Goal: Navigation & Orientation: Find specific page/section

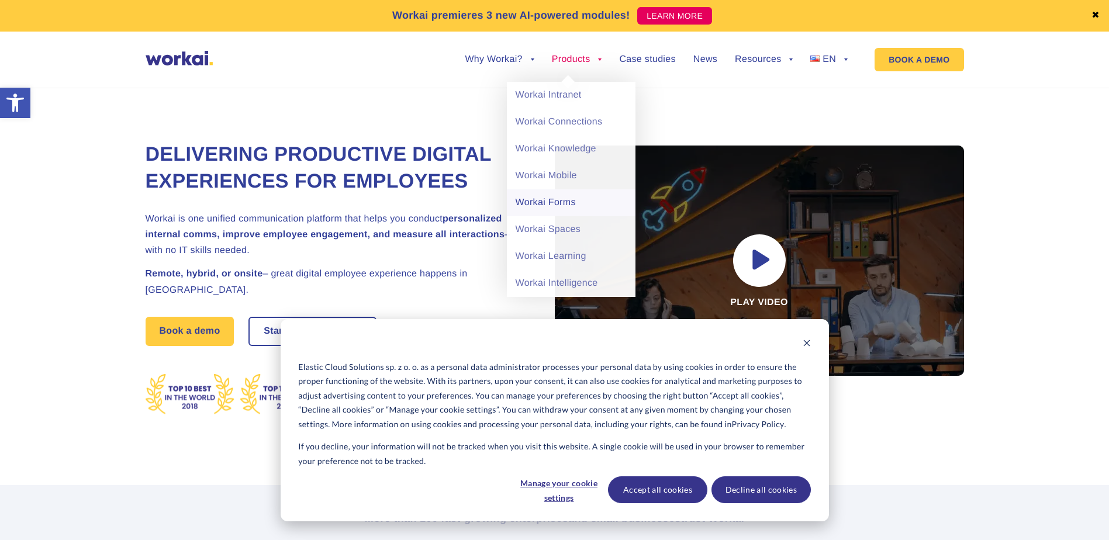
click at [560, 197] on link "Workai Forms" at bounding box center [571, 202] width 129 height 27
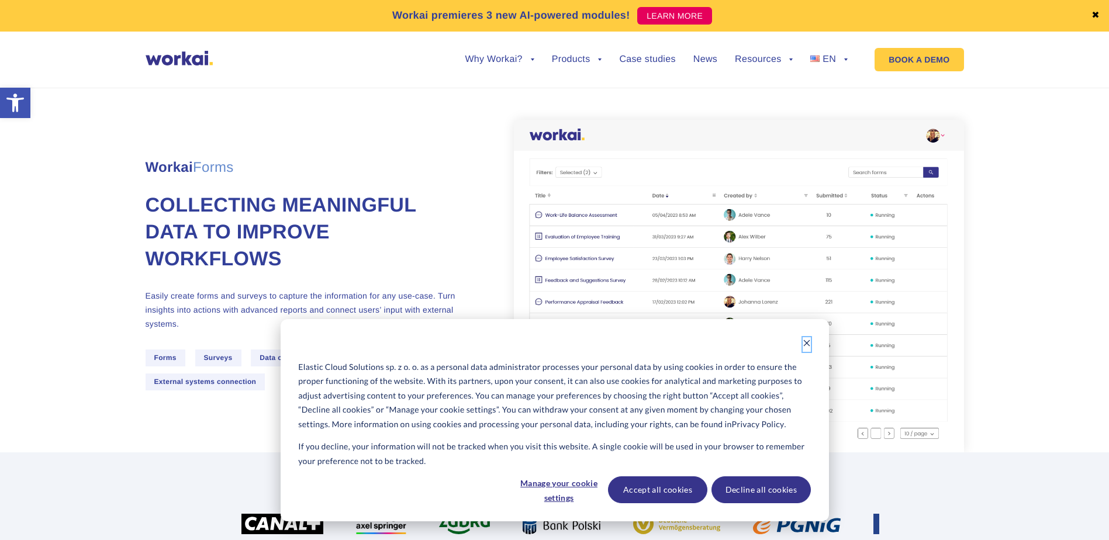
click at [811, 349] on button "Dismiss cookie banner" at bounding box center [807, 344] width 8 height 15
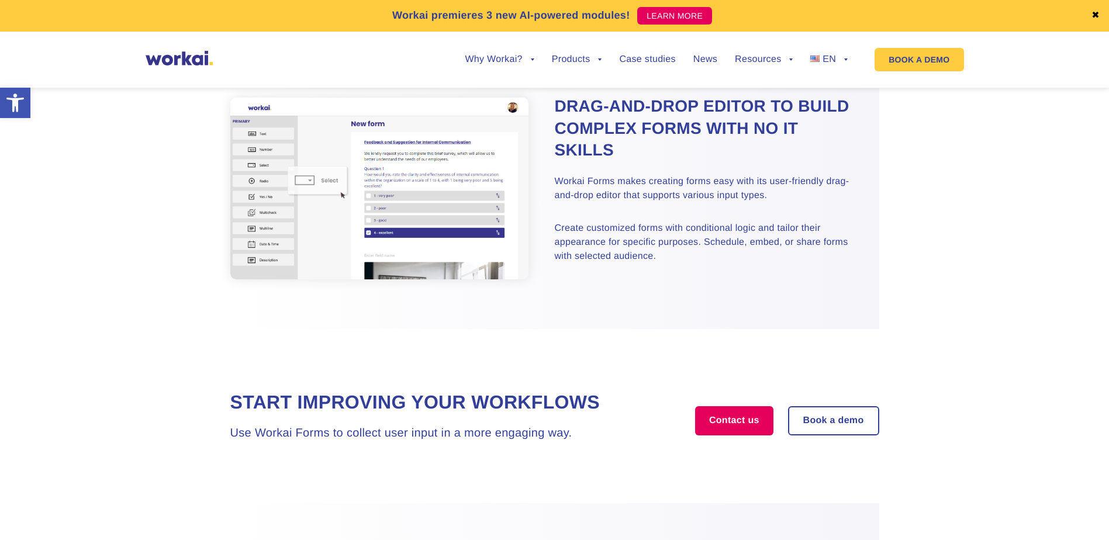
scroll to position [689, 0]
